Goal: Share content: Share content

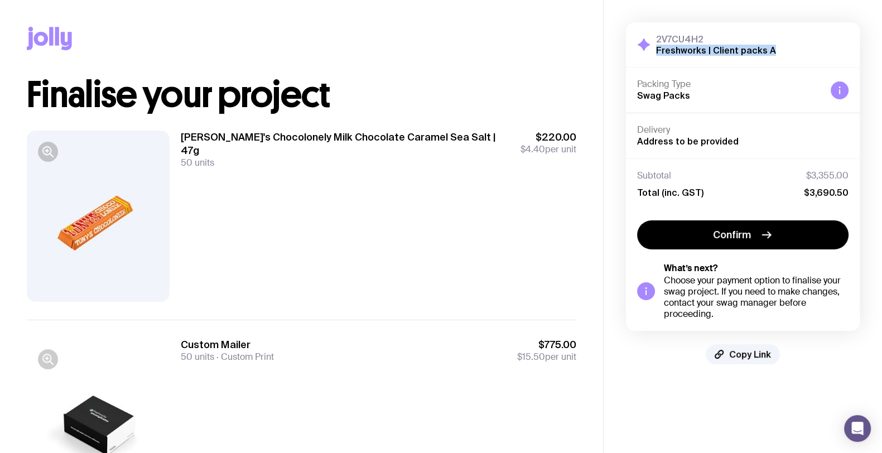
drag, startPoint x: 795, startPoint y: 49, endPoint x: 656, endPoint y: 46, distance: 139.6
click at [656, 46] on div "2V7CU4H2 Freshworks | Client packs A Hide Details" at bounding box center [743, 44] width 212 height 22
copy h2 "Freshworks | Client packs A"
click at [748, 347] on button "Copy Link" at bounding box center [743, 354] width 74 height 20
click at [757, 354] on span "Copy Link" at bounding box center [750, 354] width 42 height 11
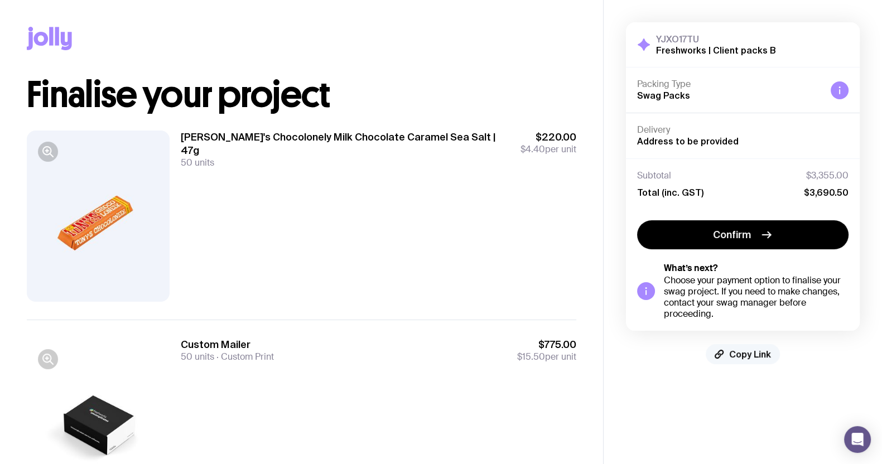
click at [761, 355] on span "Copy Link" at bounding box center [750, 354] width 42 height 11
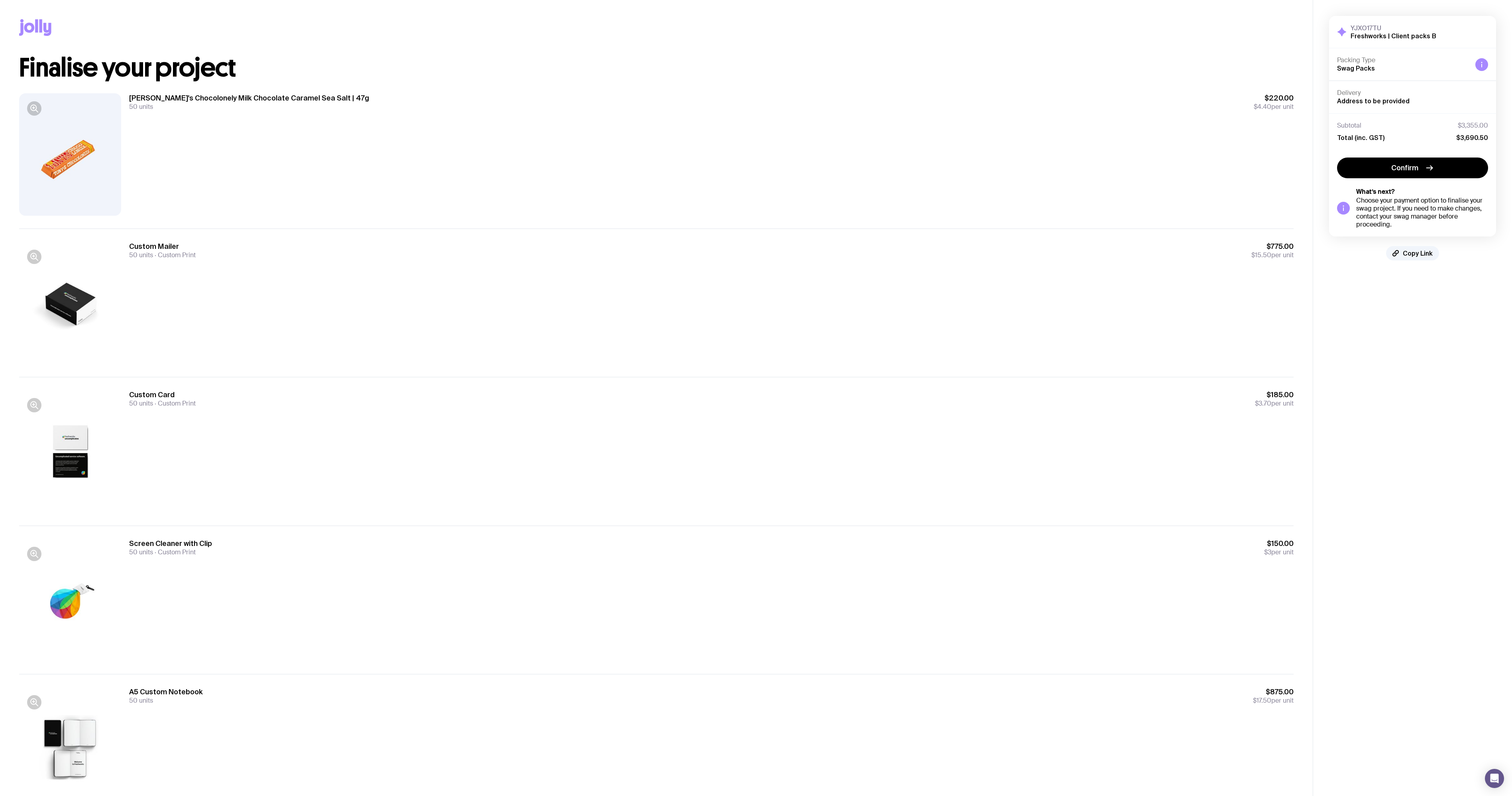
click at [104, 162] on div at bounding box center [70, 154] width 102 height 122
click at [20, 107] on div at bounding box center [70, 154] width 102 height 122
click at [26, 108] on div at bounding box center [70, 154] width 102 height 122
click at [36, 111] on icon "button" at bounding box center [34, 108] width 9 height 9
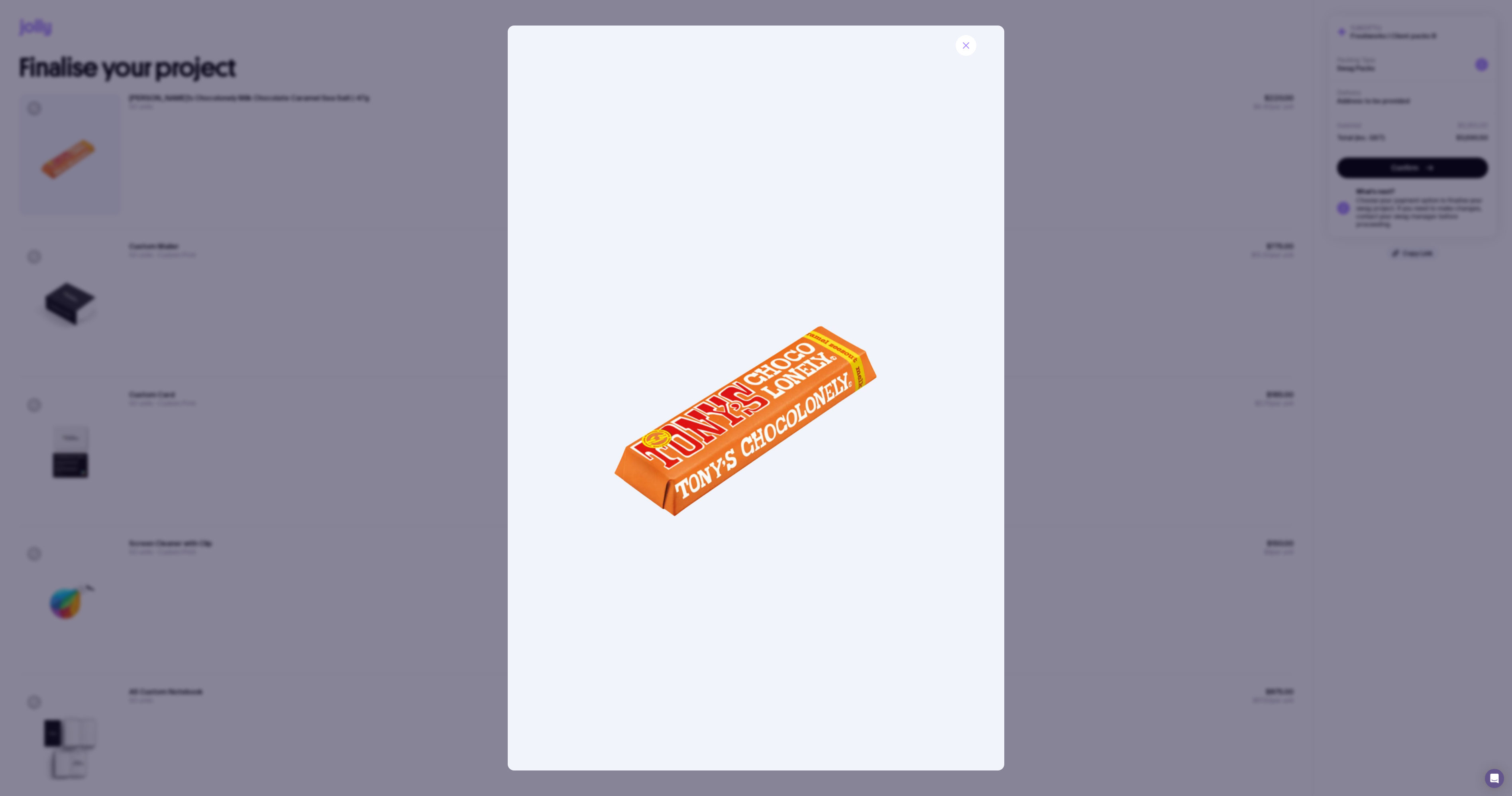
click at [397, 230] on div at bounding box center [756, 398] width 1512 height 796
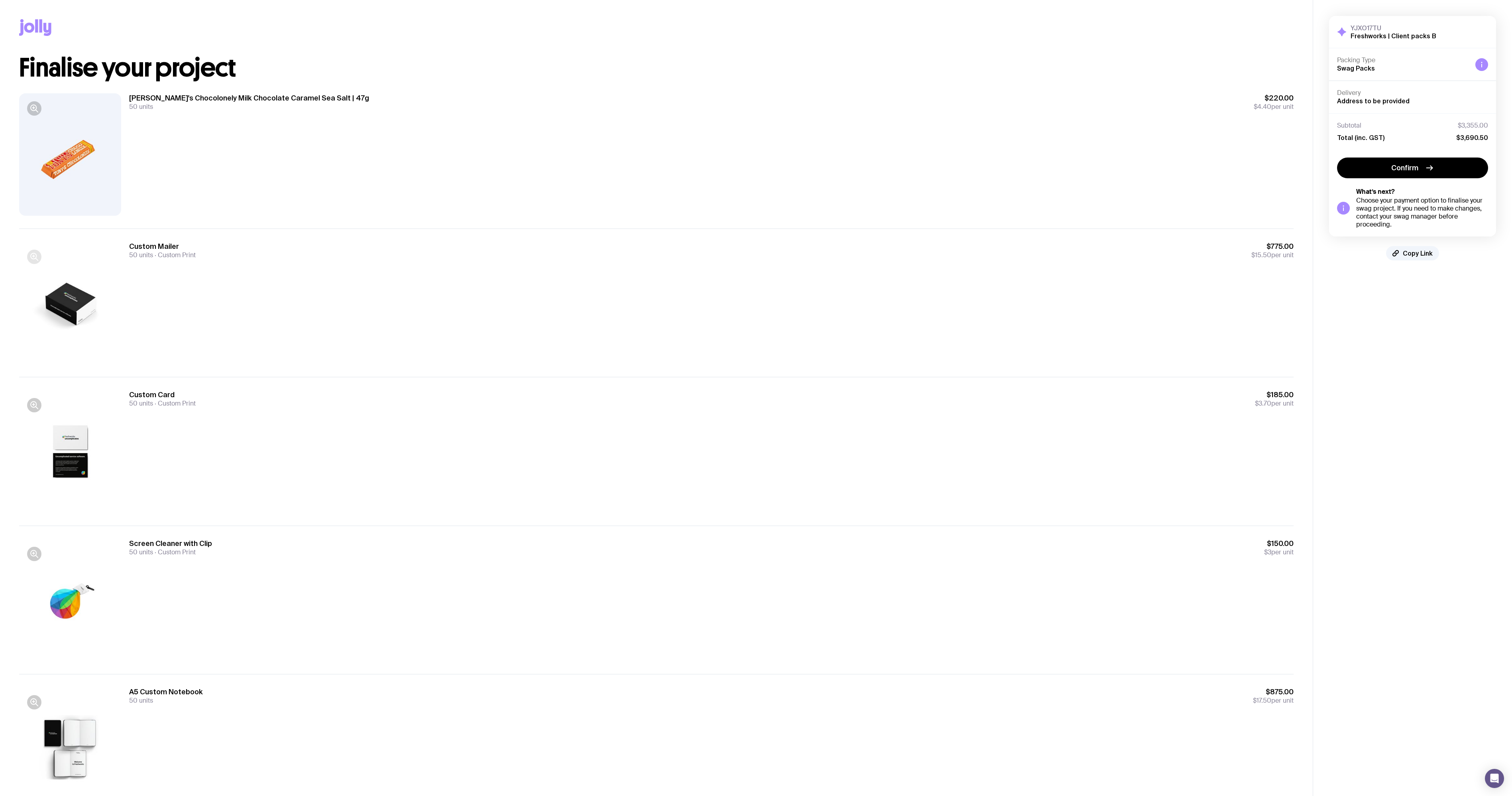
click at [27, 251] on div at bounding box center [70, 302] width 102 height 122
click at [29, 252] on button "button" at bounding box center [34, 257] width 14 height 14
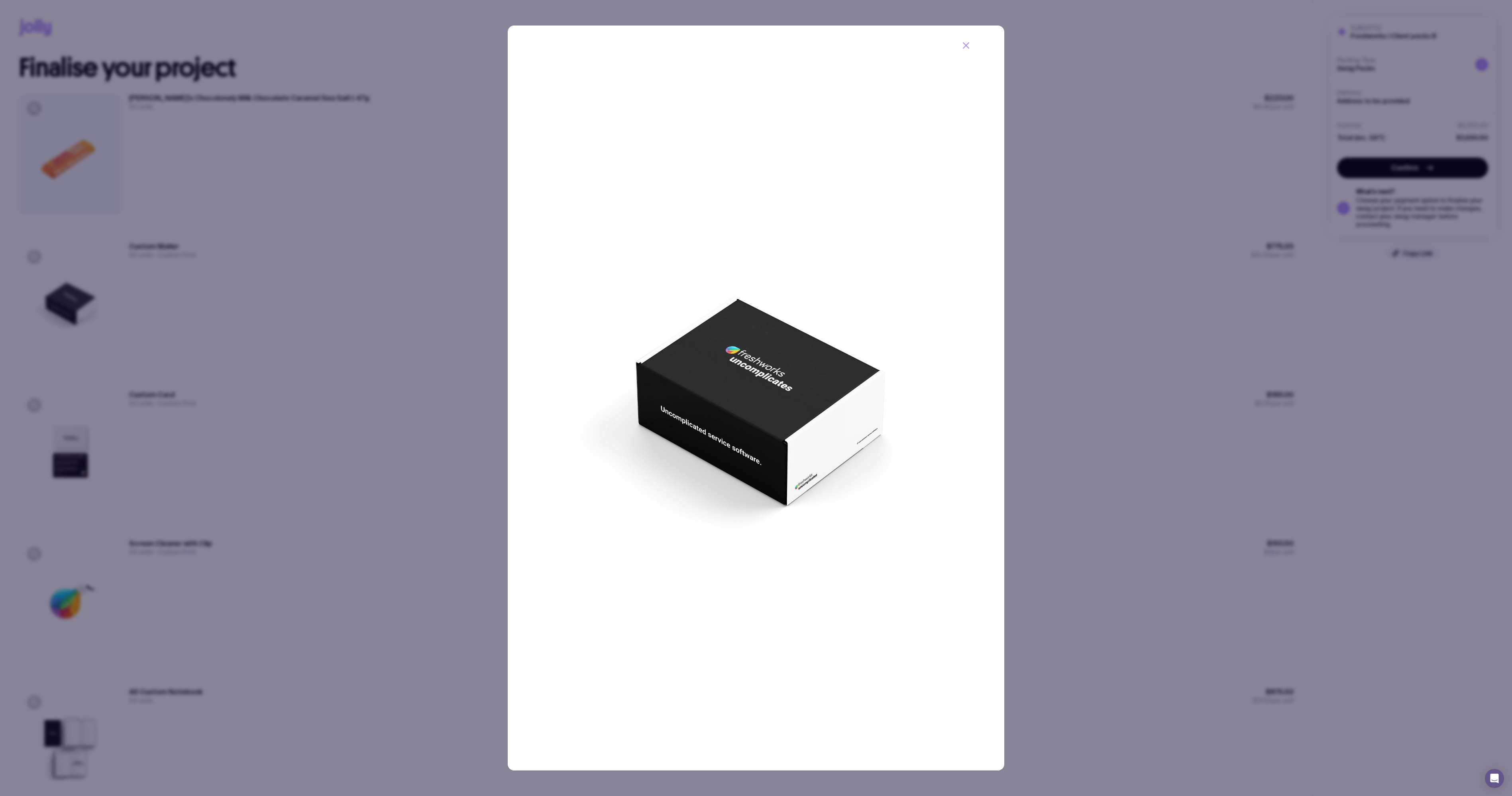
click at [200, 253] on div at bounding box center [756, 398] width 1512 height 796
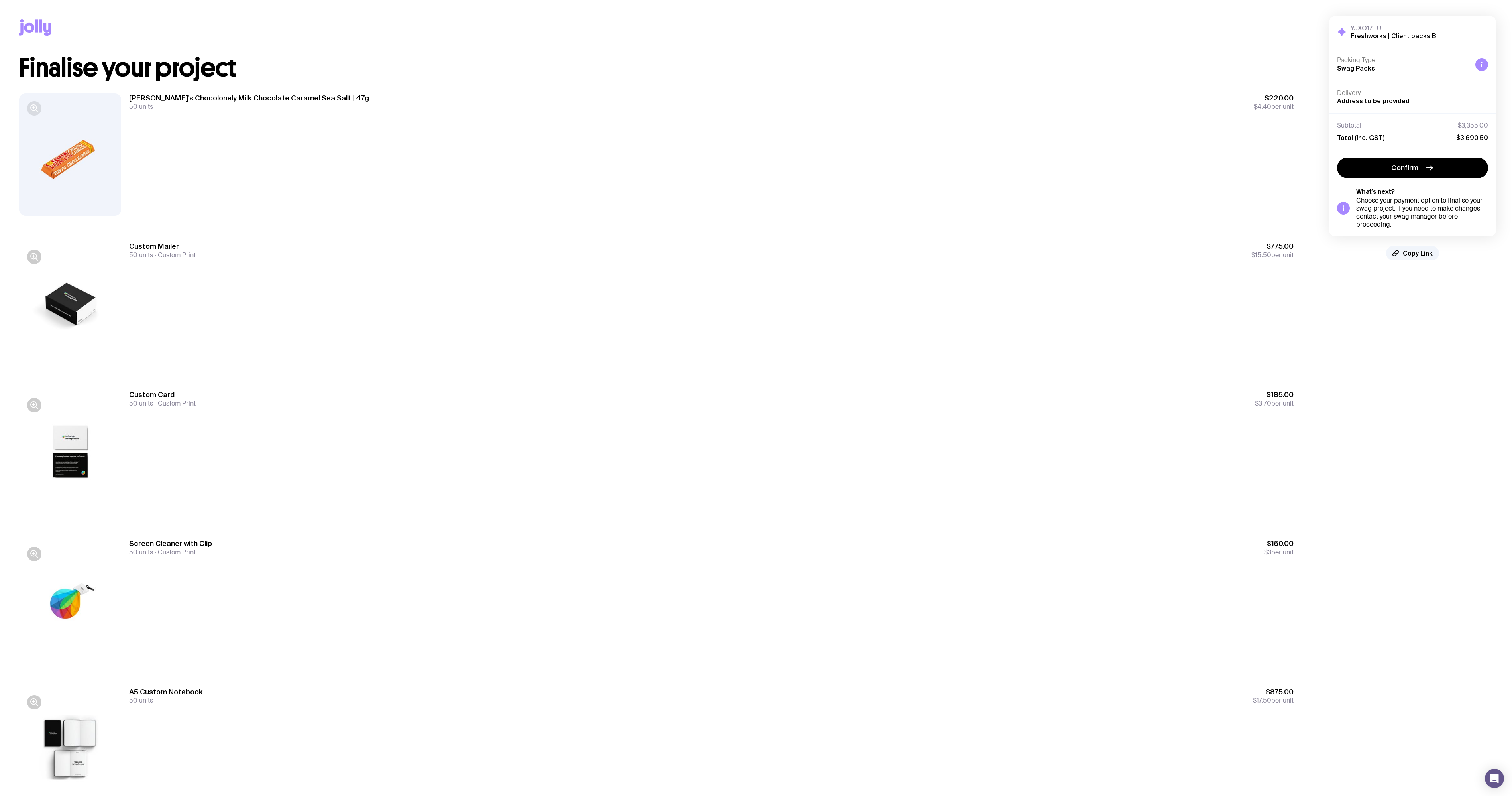
click at [36, 106] on icon "button" at bounding box center [34, 108] width 6 height 6
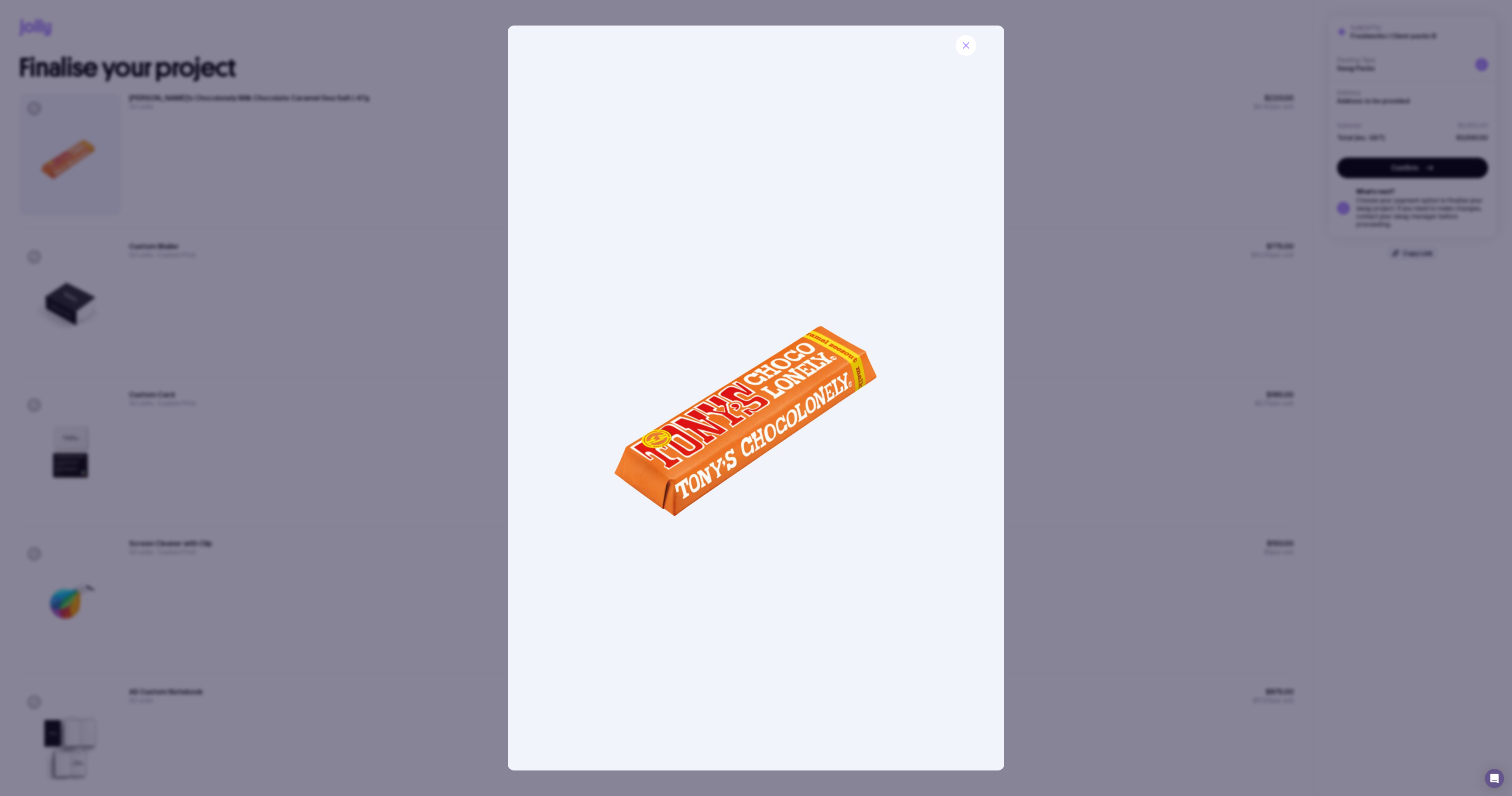
click at [279, 194] on div at bounding box center [756, 398] width 1512 height 796
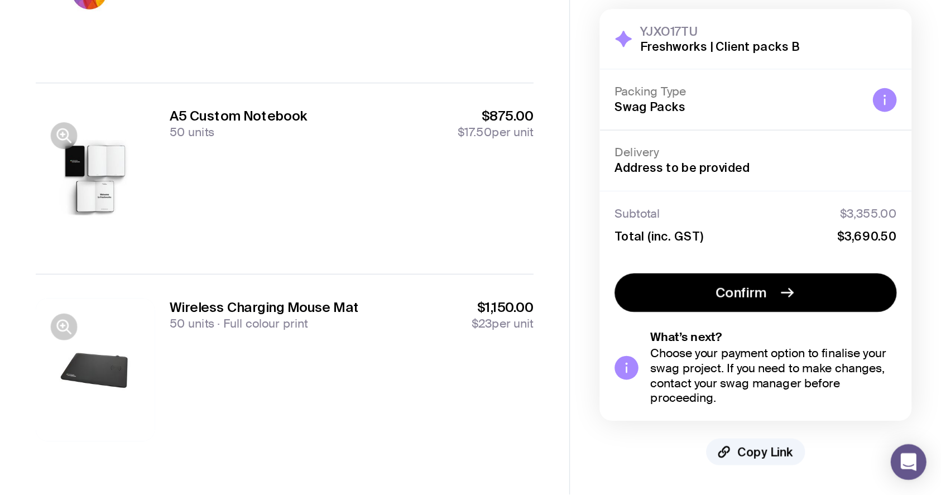
scroll to position [885, 0]
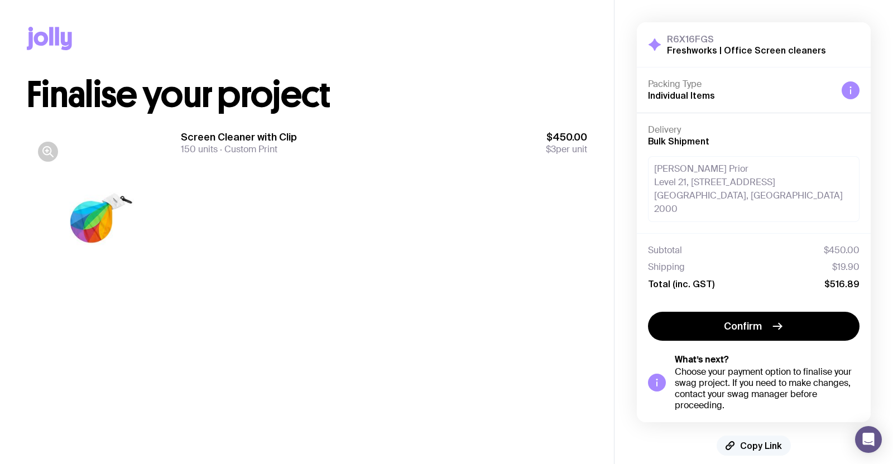
click at [760, 440] on span "Copy Link" at bounding box center [761, 445] width 42 height 11
